Goal: Information Seeking & Learning: Learn about a topic

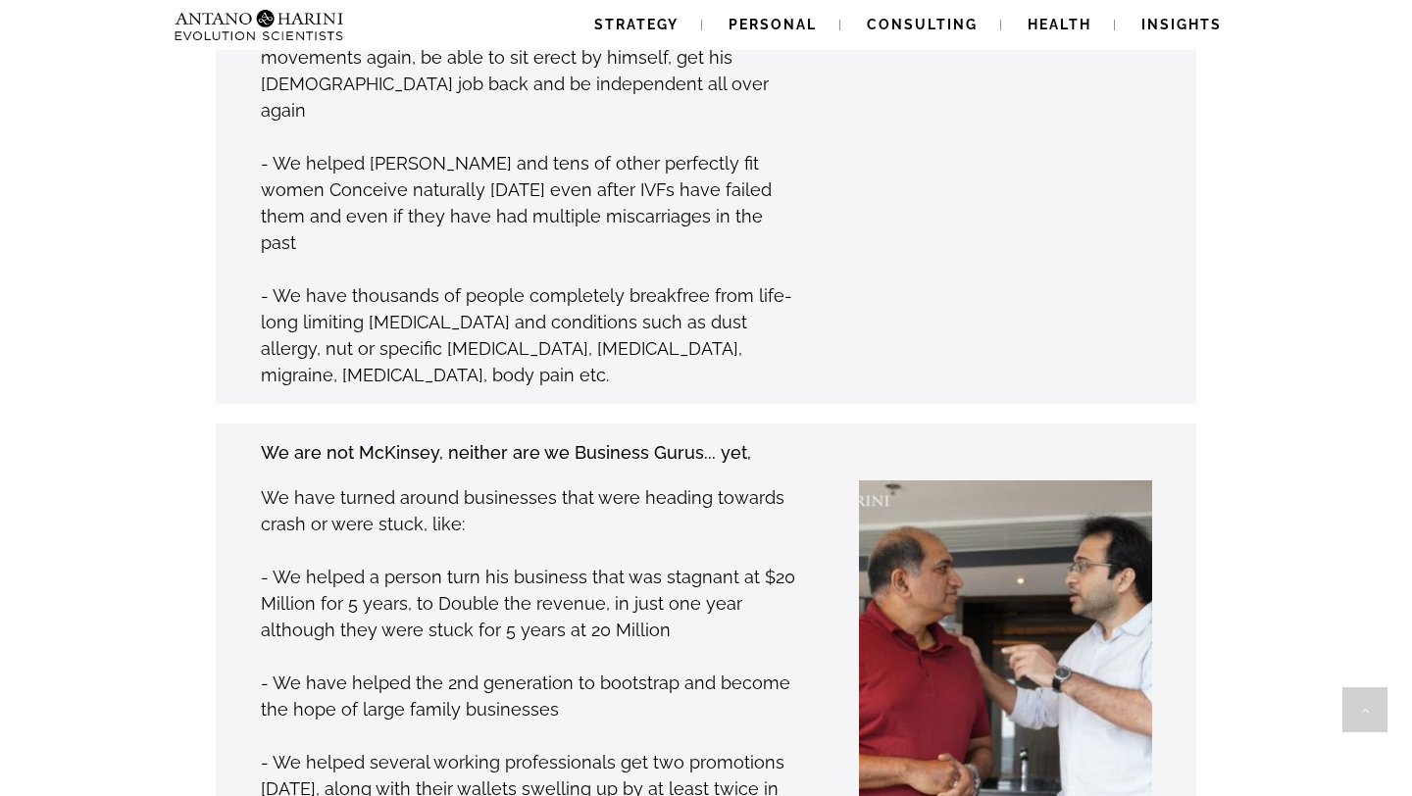
scroll to position [1823, 0]
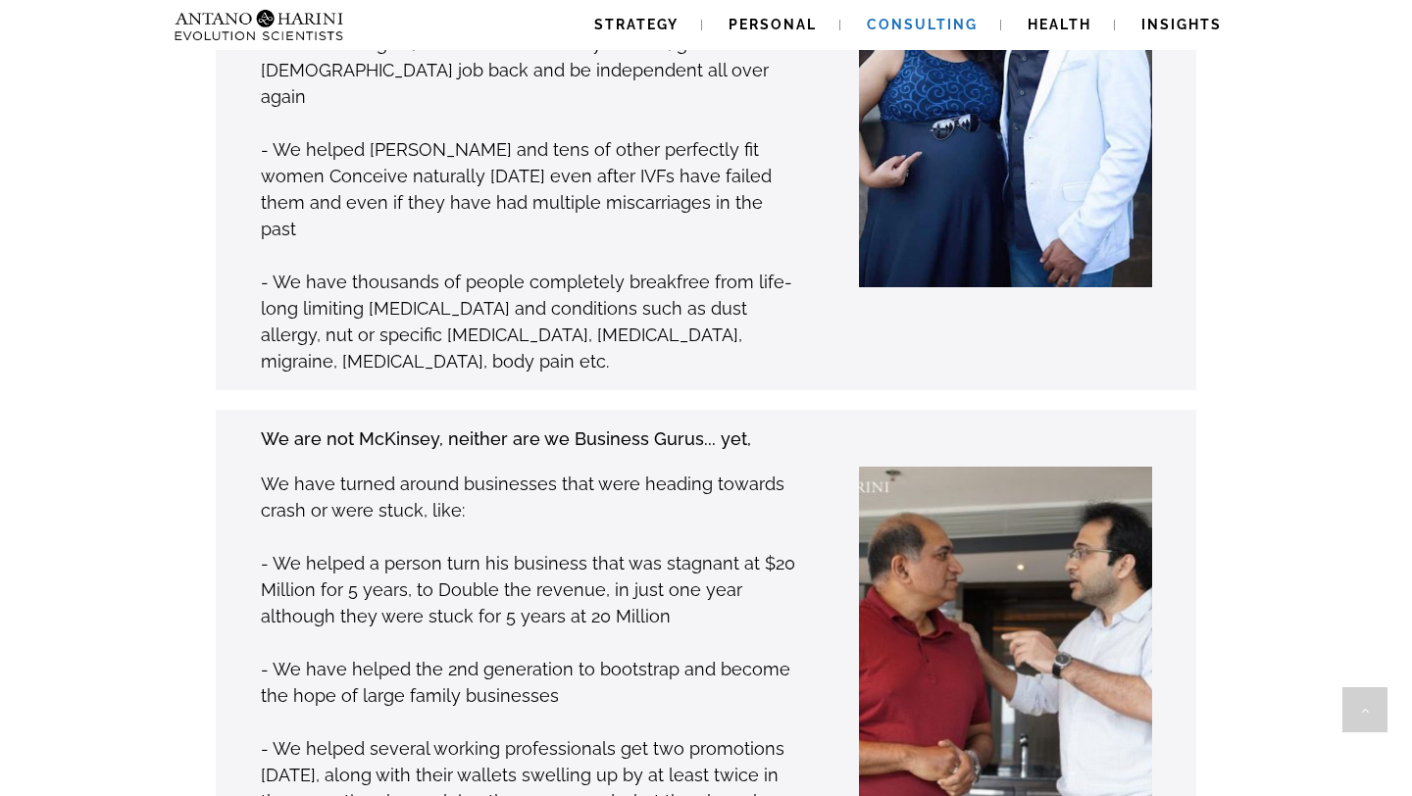
click at [935, 25] on span "Consulting" at bounding box center [922, 25] width 111 height 16
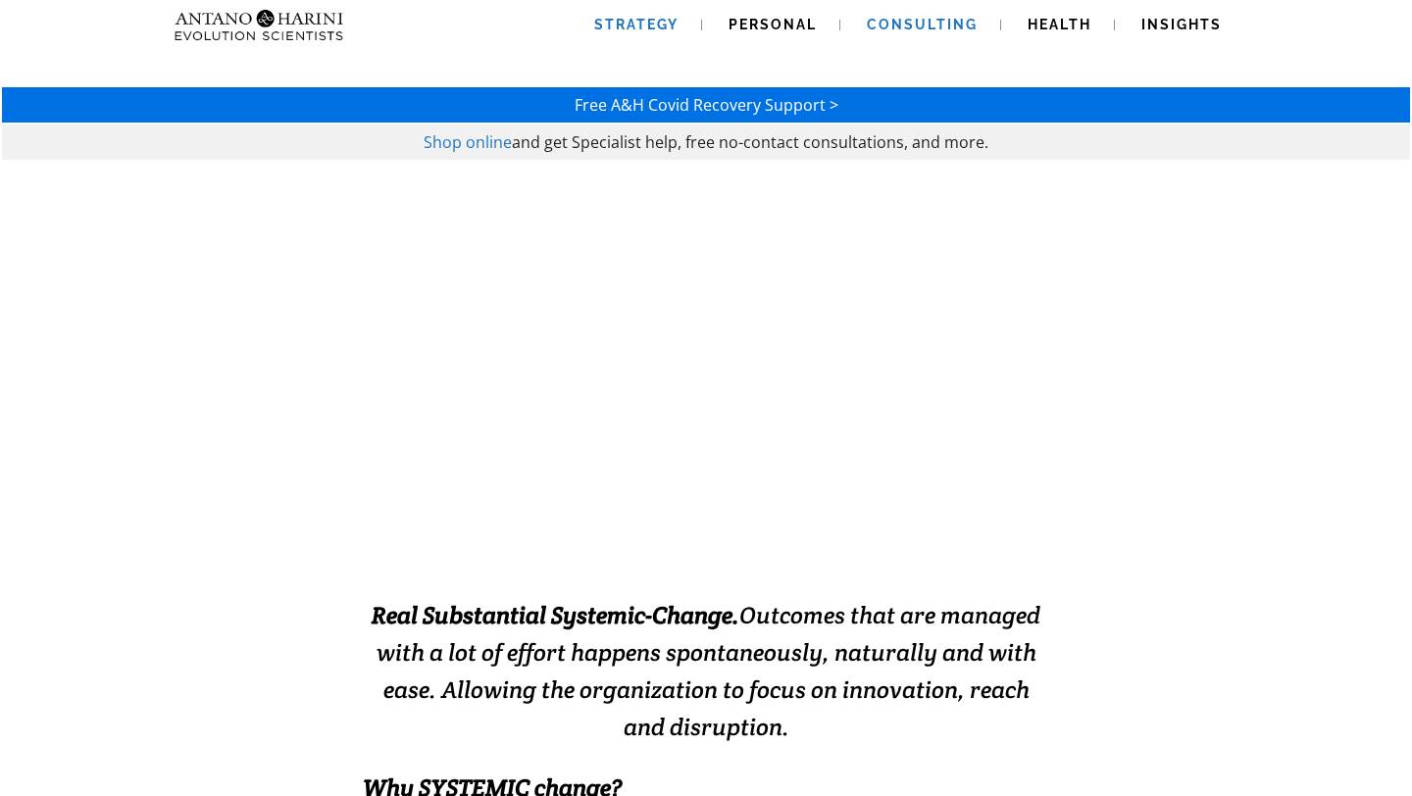
click at [669, 29] on span "Strategy" at bounding box center [636, 25] width 84 height 16
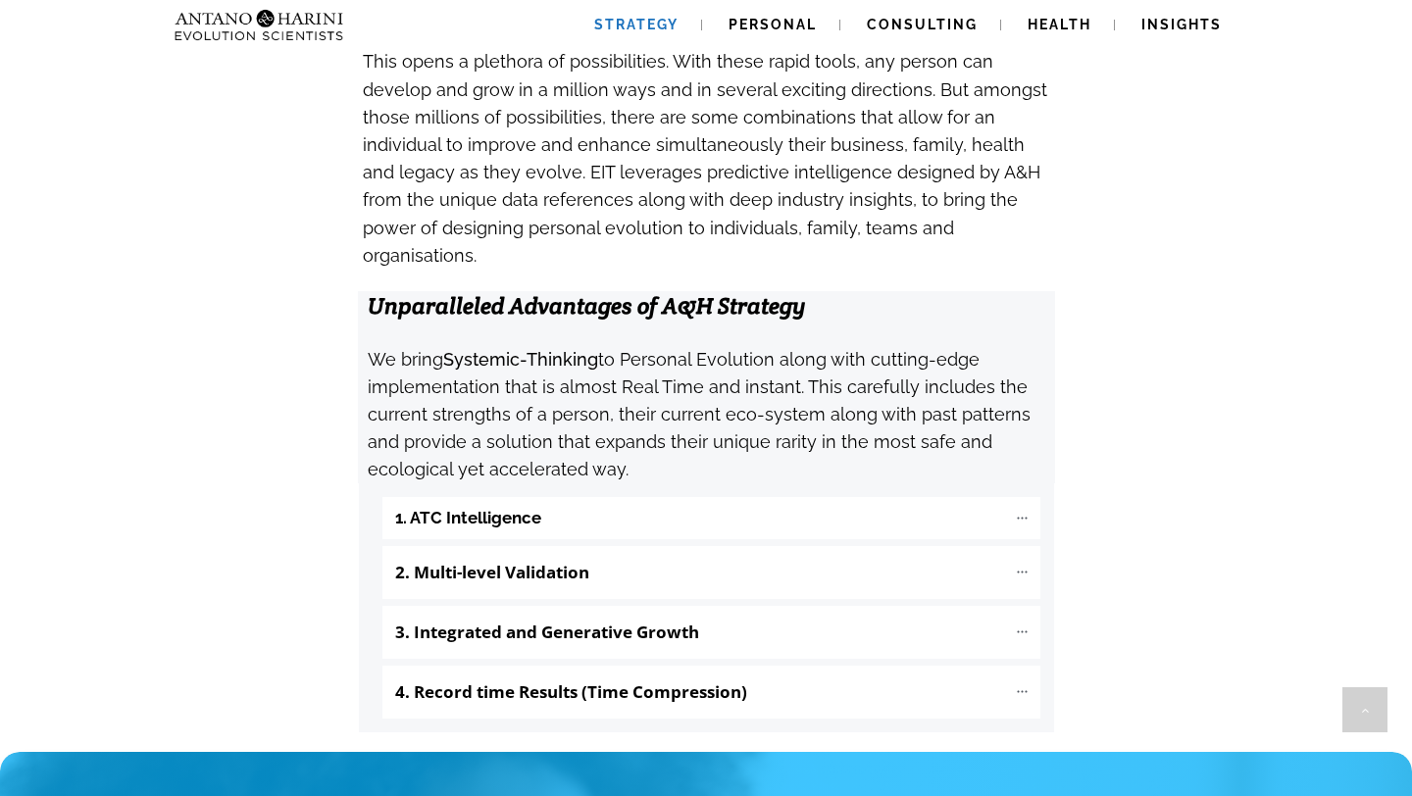
scroll to position [1924, 0]
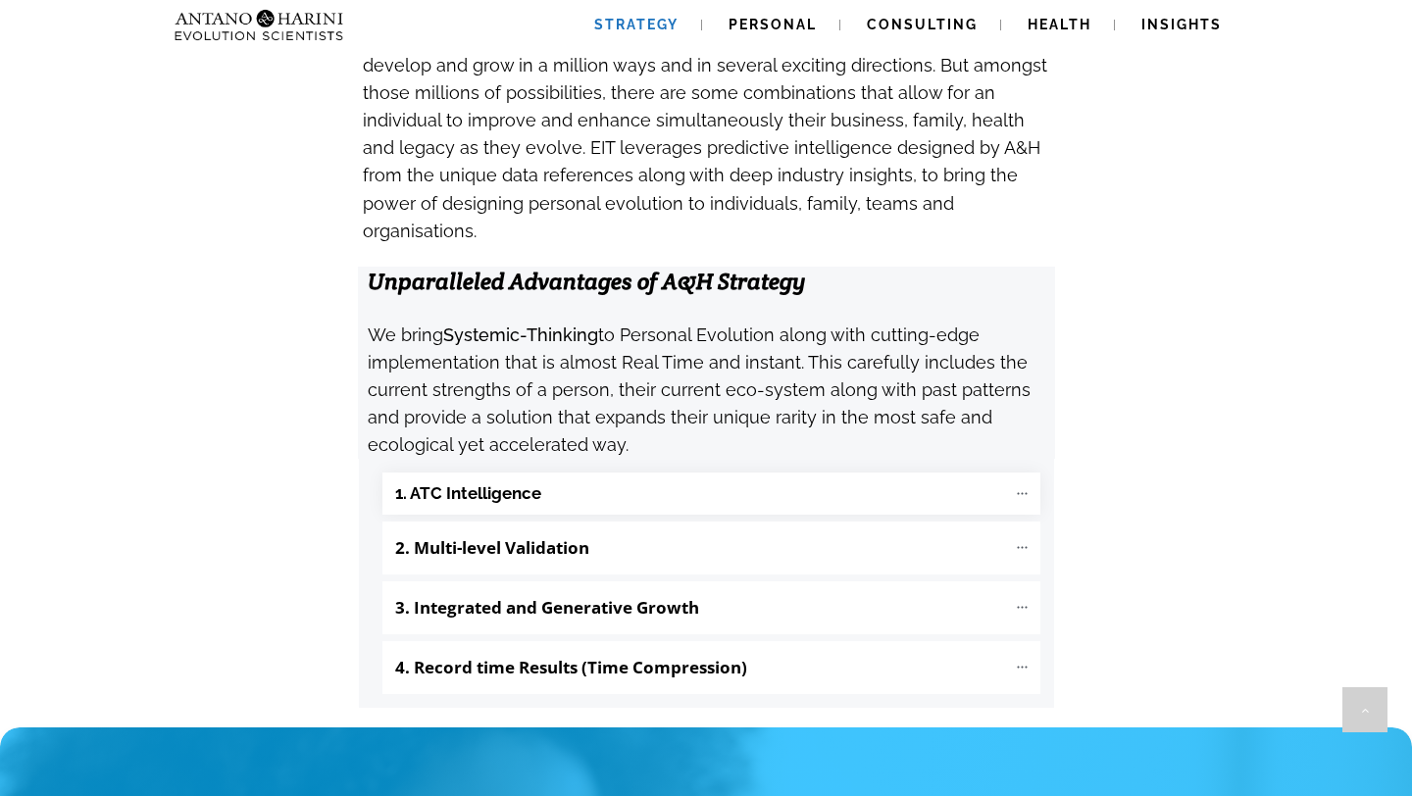
click at [718, 473] on "1. ATC Intelligence" at bounding box center [711, 494] width 658 height 42
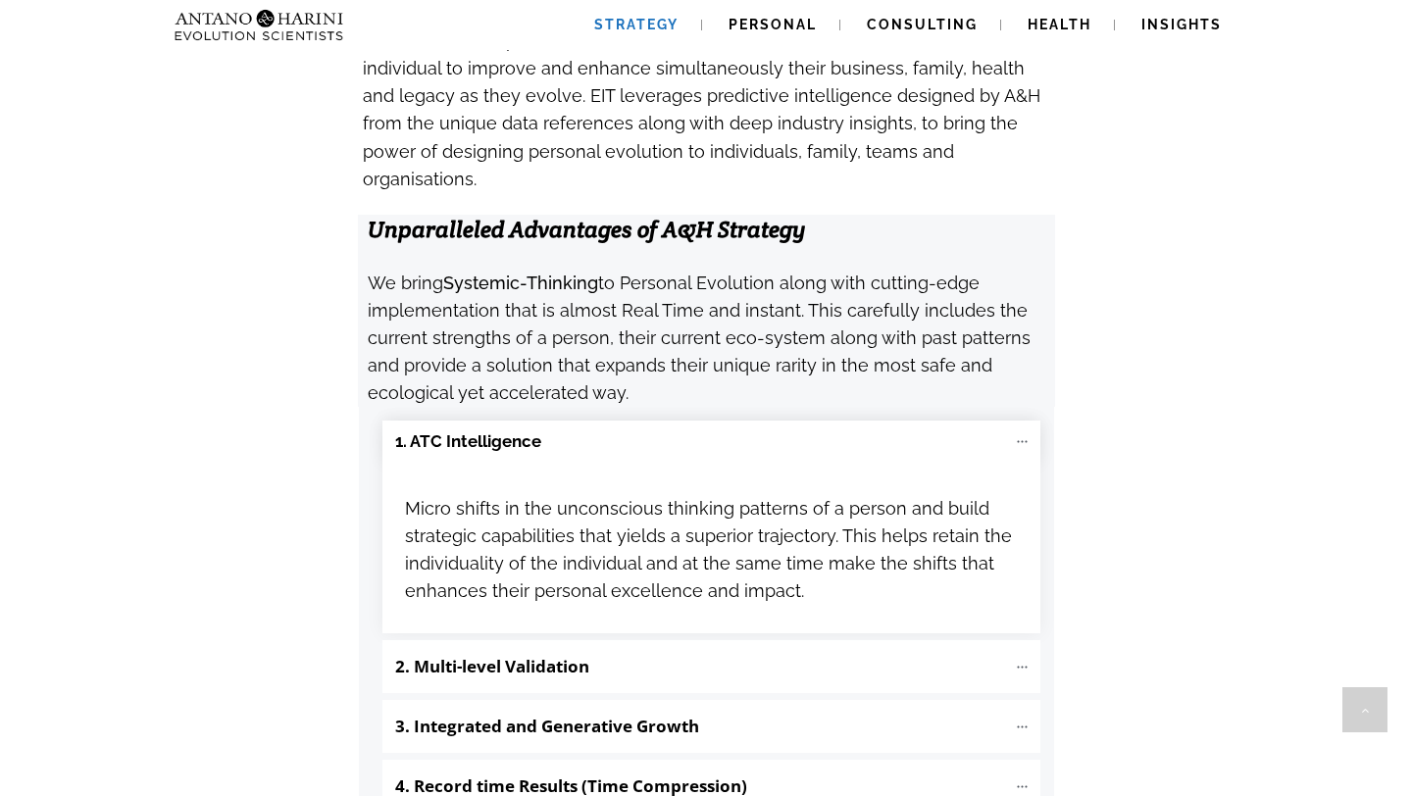
scroll to position [1975, 0]
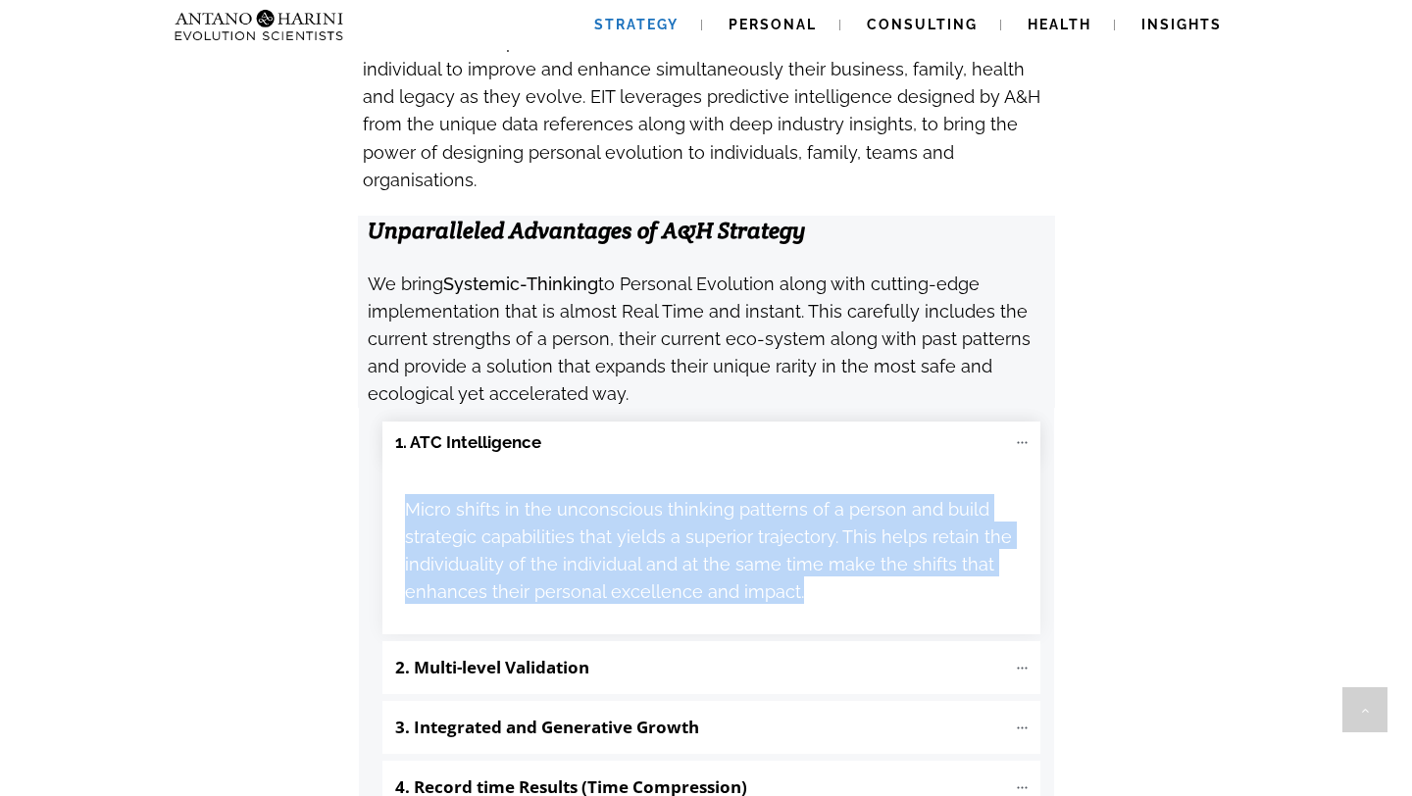
drag, startPoint x: 796, startPoint y: 467, endPoint x: 401, endPoint y: 380, distance: 404.5
click at [401, 464] on div "Micro shifts in the unconscious thinking patterns of a person and build strateg…" at bounding box center [711, 550] width 658 height 172
click at [433, 488] on span "Micro shifts in the unconscious thinking patterns of a person and build strateg…" at bounding box center [708, 547] width 607 height 119
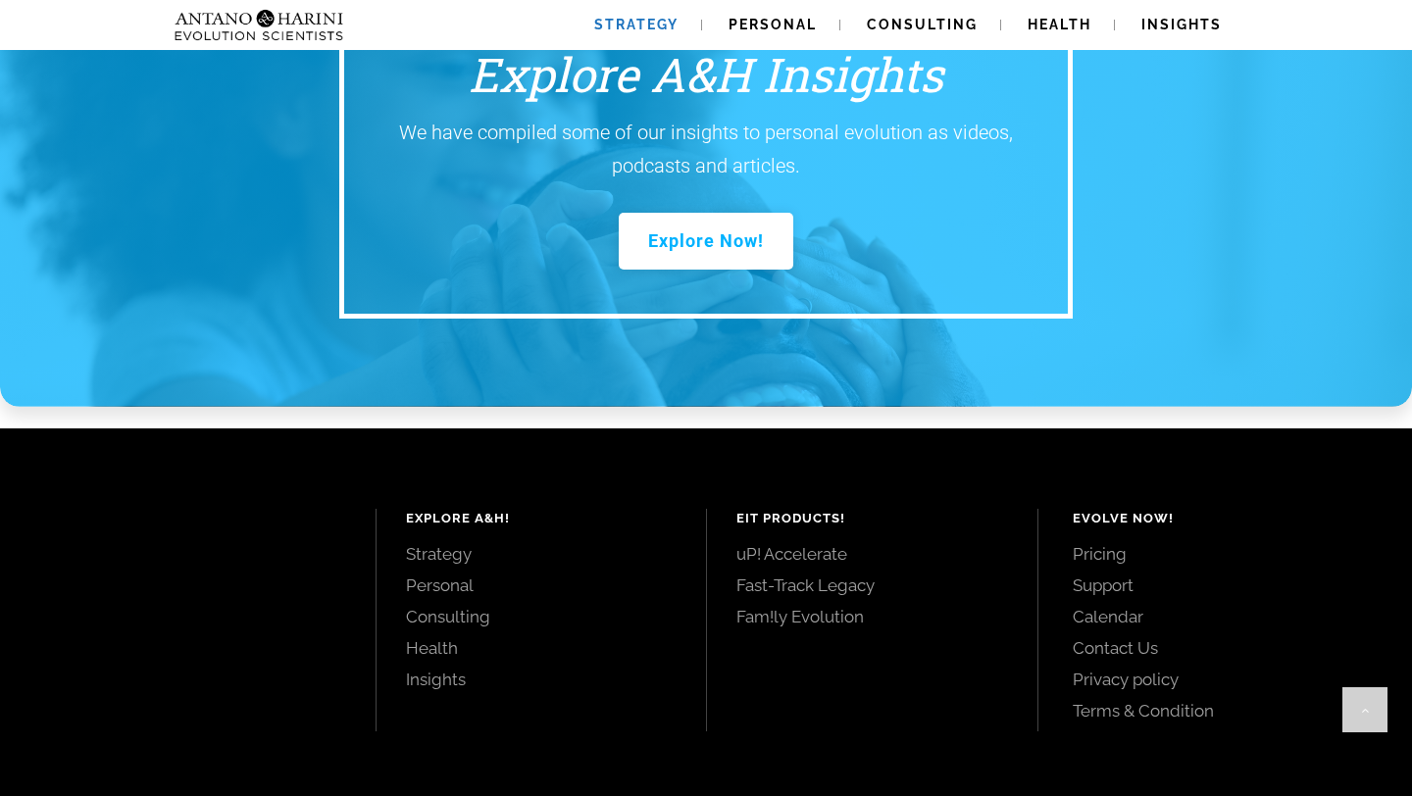
scroll to position [2922, 0]
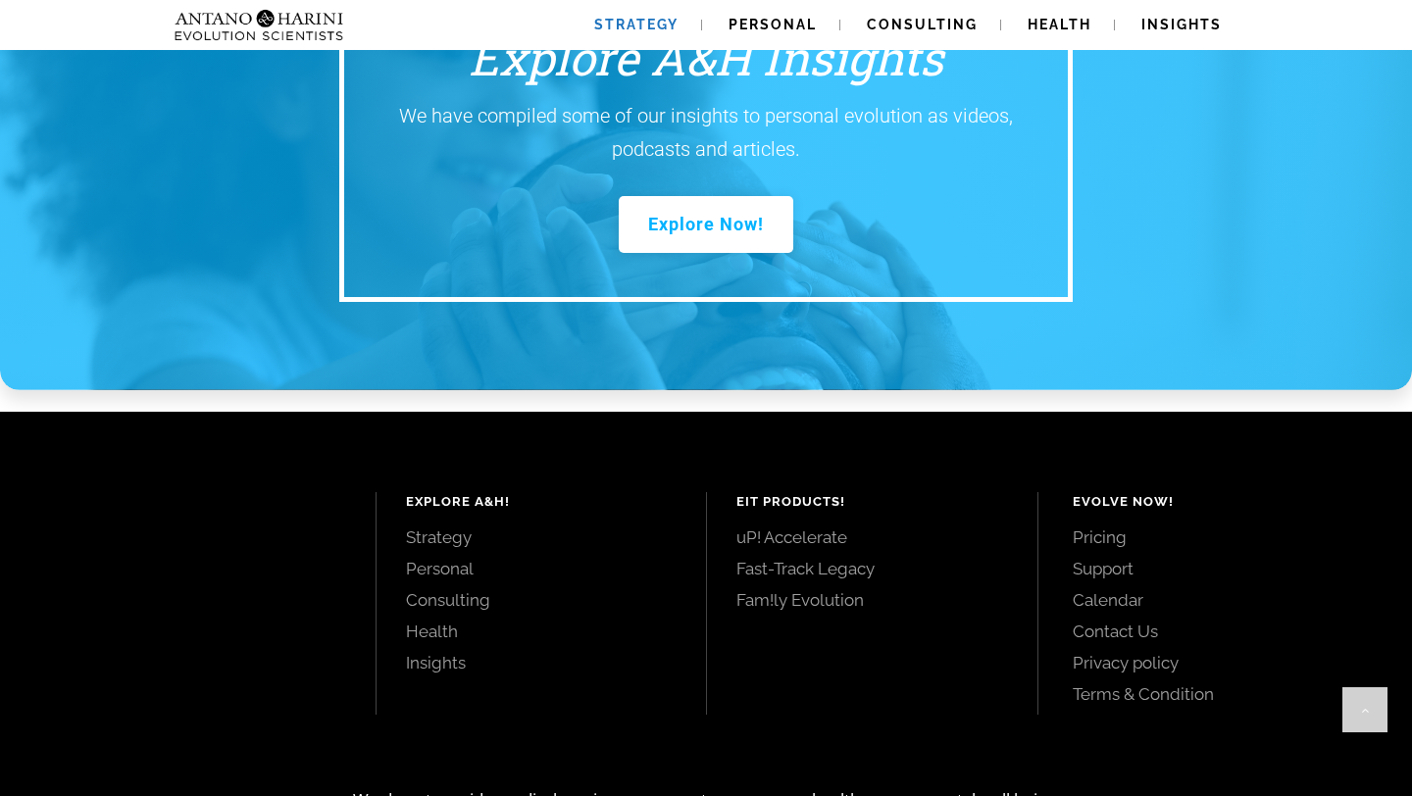
click at [1099, 527] on ul "Pricing Support Calendar Contact Us Privacy policy Terms & Condition" at bounding box center [1221, 616] width 296 height 178
click at [1102, 527] on link "Pricing" at bounding box center [1221, 538] width 296 height 22
